Goal: Transaction & Acquisition: Purchase product/service

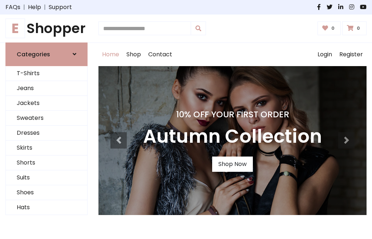
click at [186, 119] on h4 "10% Off Your First Order" at bounding box center [232, 114] width 179 height 10
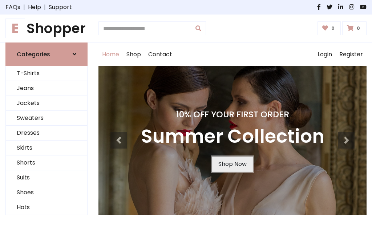
click at [232, 164] on link "Shop Now" at bounding box center [232, 163] width 41 height 15
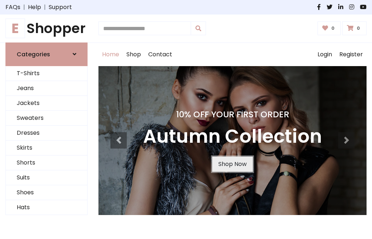
click at [232, 164] on link "Shop Now" at bounding box center [232, 163] width 41 height 15
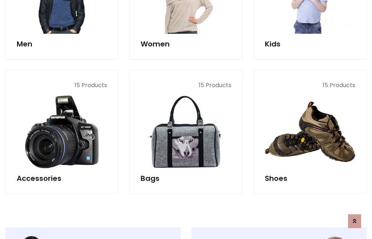
scroll to position [724, 0]
